Goal: Information Seeking & Learning: Learn about a topic

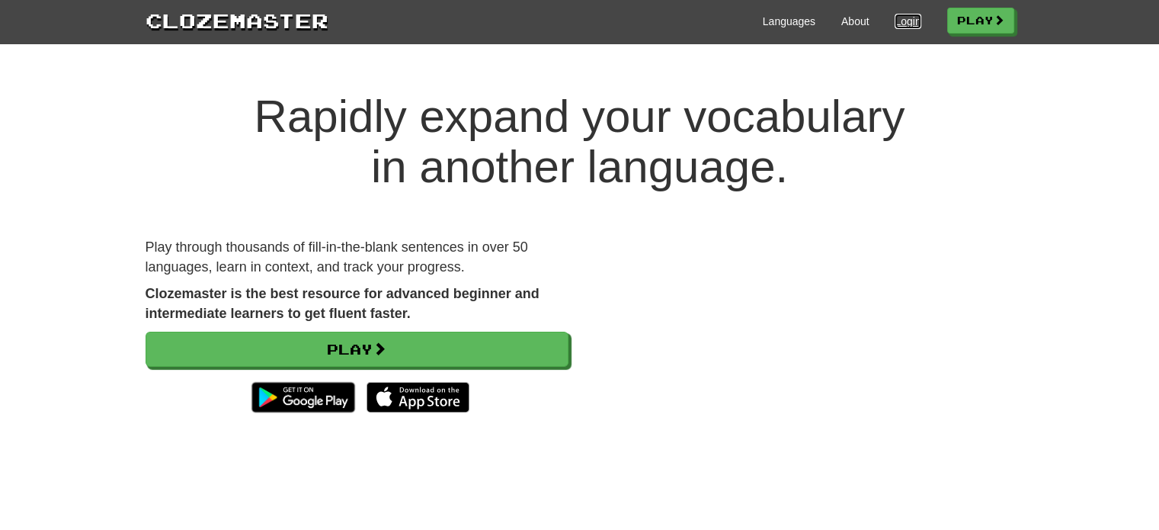
click at [906, 15] on link "Login" at bounding box center [908, 21] width 26 height 15
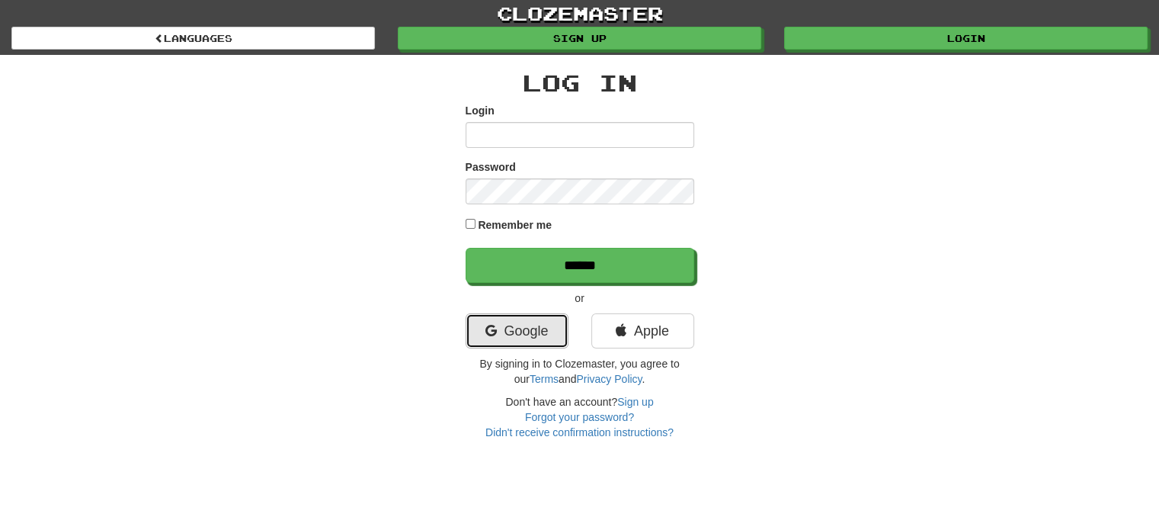
click at [534, 334] on link "Google" at bounding box center [517, 330] width 103 height 35
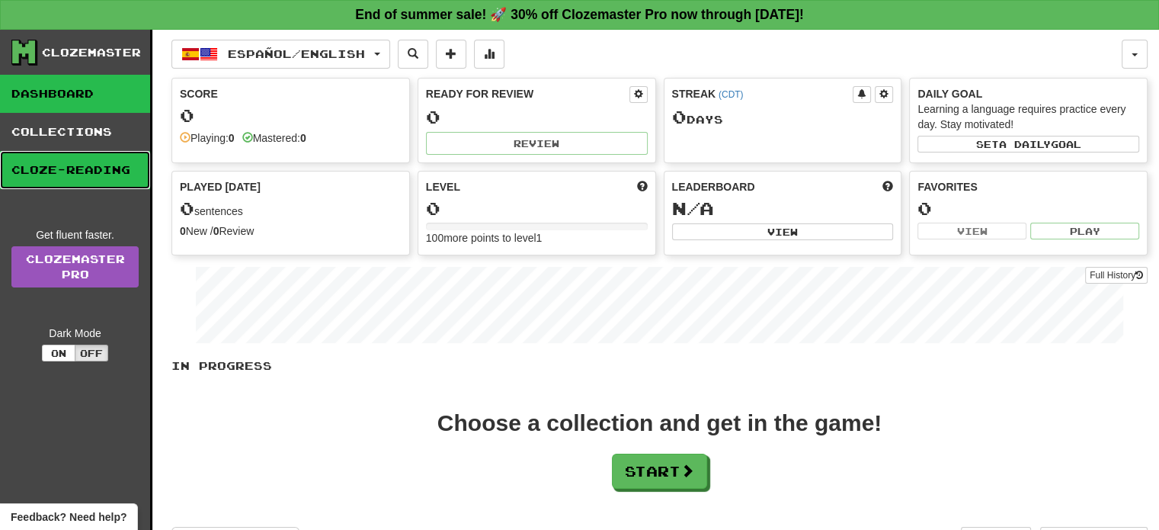
click at [79, 161] on link "Cloze-Reading" at bounding box center [75, 170] width 150 height 38
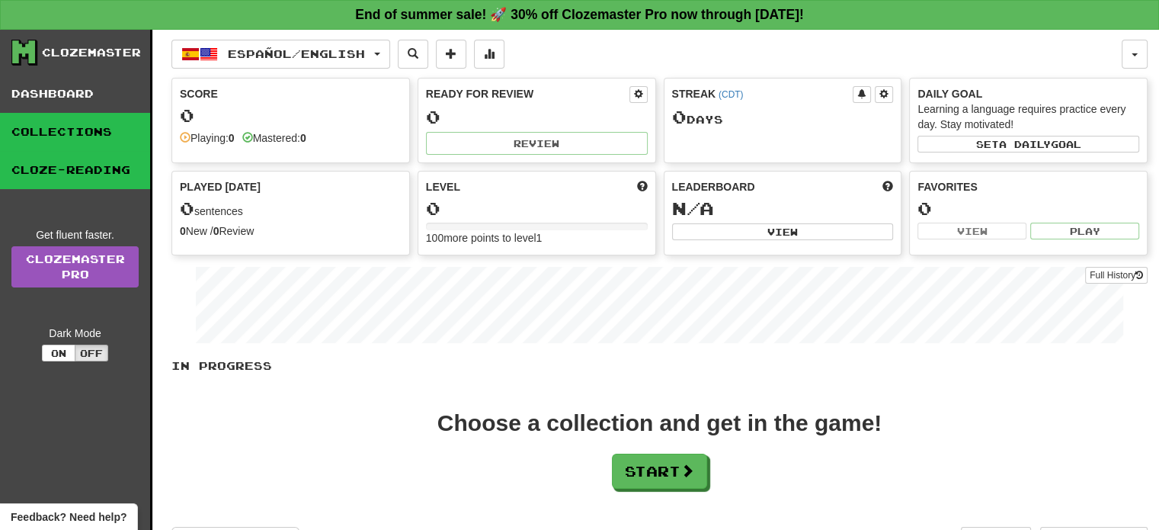
click at [39, 130] on link "Collections" at bounding box center [75, 132] width 150 height 38
